Goal: Check status: Check status

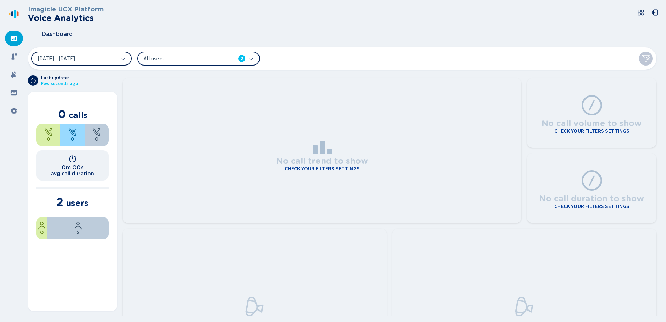
click at [106, 61] on button "[DATE] - [DATE]" at bounding box center [81, 59] width 100 height 14
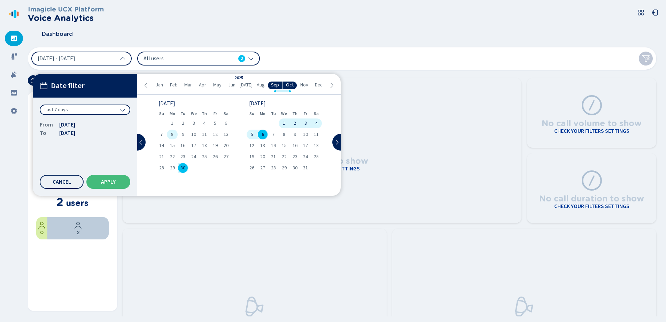
click at [175, 134] on div "8" at bounding box center [172, 135] width 11 height 10
click at [215, 154] on span "26" at bounding box center [215, 156] width 5 height 5
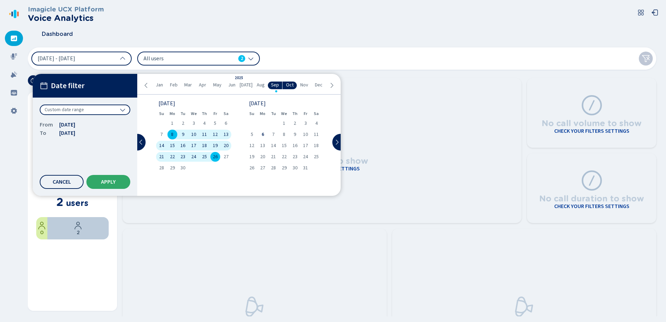
click at [100, 180] on button "Apply" at bounding box center [108, 182] width 44 height 14
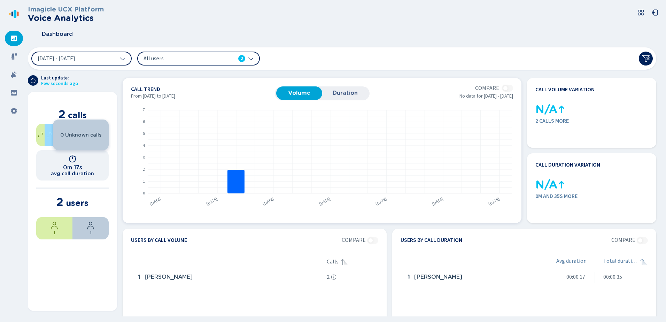
click at [337, 96] on span "Duration" at bounding box center [345, 93] width 39 height 6
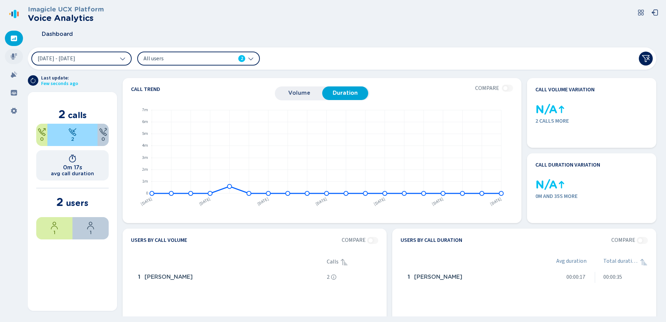
click at [15, 54] on icon at bounding box center [14, 56] width 6 height 6
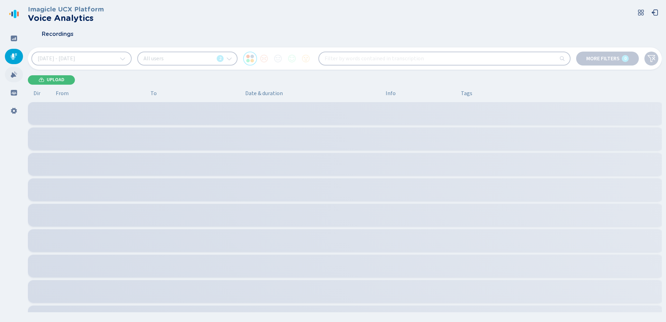
click at [12, 76] on icon at bounding box center [14, 74] width 6 height 6
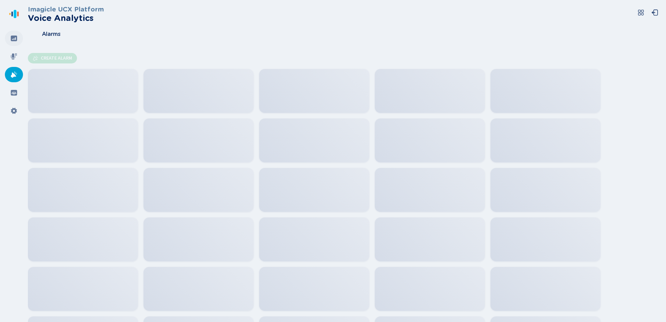
click at [15, 39] on icon at bounding box center [13, 38] width 7 height 7
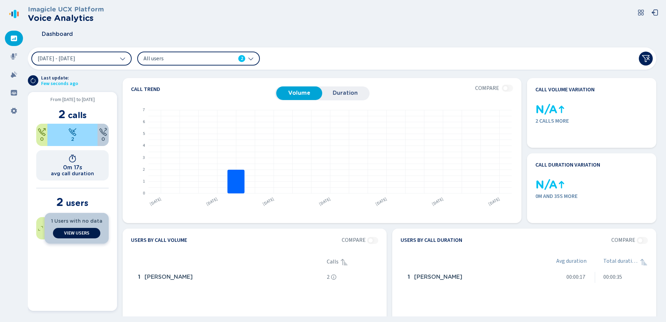
click at [79, 230] on button "View Users" at bounding box center [76, 233] width 47 height 10
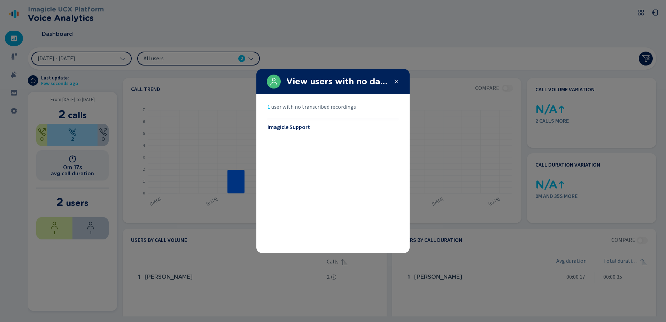
click at [294, 127] on span "Imagicle Support" at bounding box center [289, 127] width 42 height 6
click at [396, 79] on icon at bounding box center [397, 82] width 6 height 6
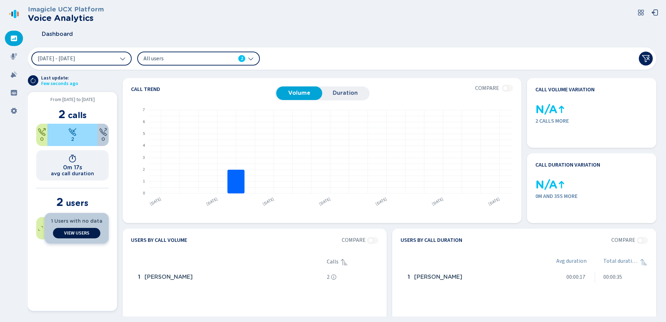
click at [69, 231] on span "View Users" at bounding box center [76, 233] width 25 height 6
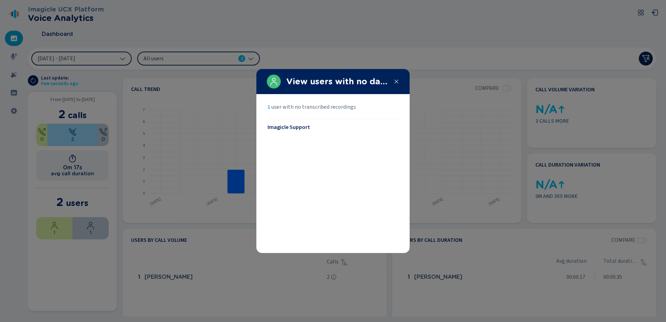
click at [397, 81] on icon at bounding box center [397, 82] width 6 height 6
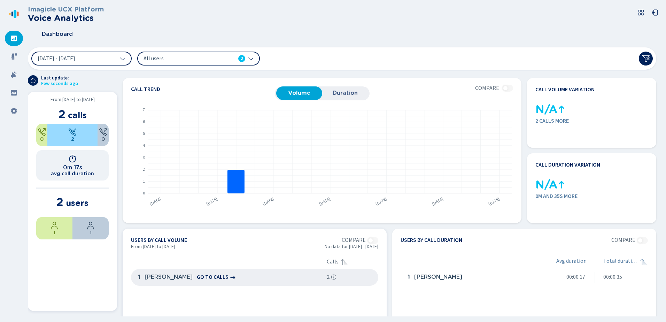
click at [260, 275] on div "1 [PERSON_NAME] go to calls" at bounding box center [229, 277] width 189 height 14
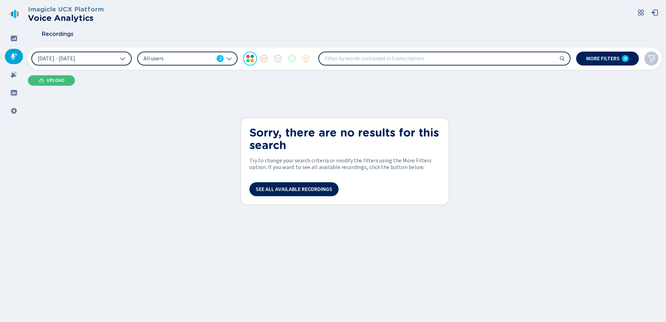
click at [106, 55] on button "[DATE] - [DATE]" at bounding box center [81, 59] width 100 height 14
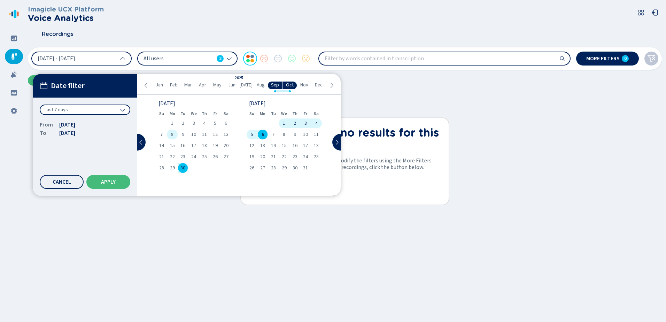
click at [172, 136] on span "8" at bounding box center [172, 134] width 2 height 5
click at [217, 146] on span "19" at bounding box center [215, 145] width 5 height 5
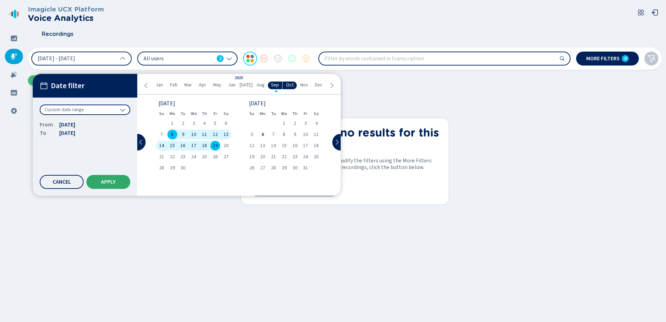
click at [119, 181] on button "Apply" at bounding box center [108, 182] width 44 height 14
